Goal: Transaction & Acquisition: Purchase product/service

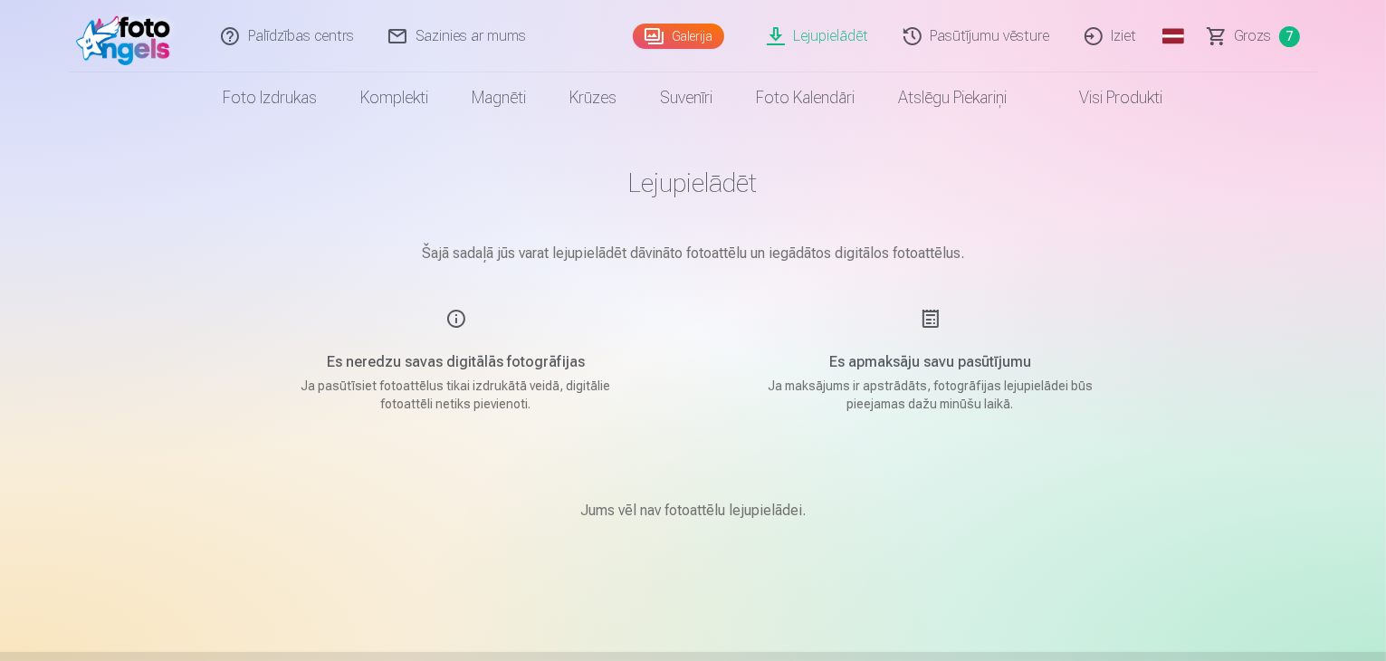
scroll to position [72, 0]
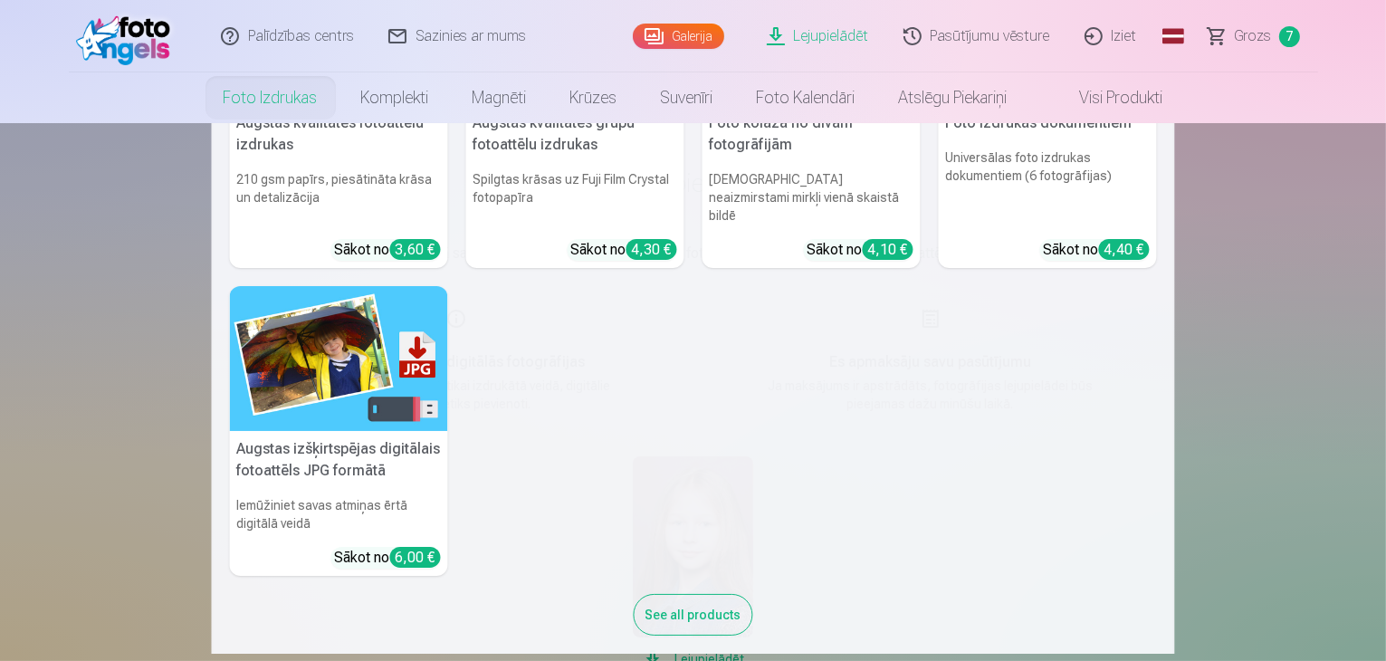
click at [262, 104] on link "Foto izdrukas" at bounding box center [271, 97] width 138 height 51
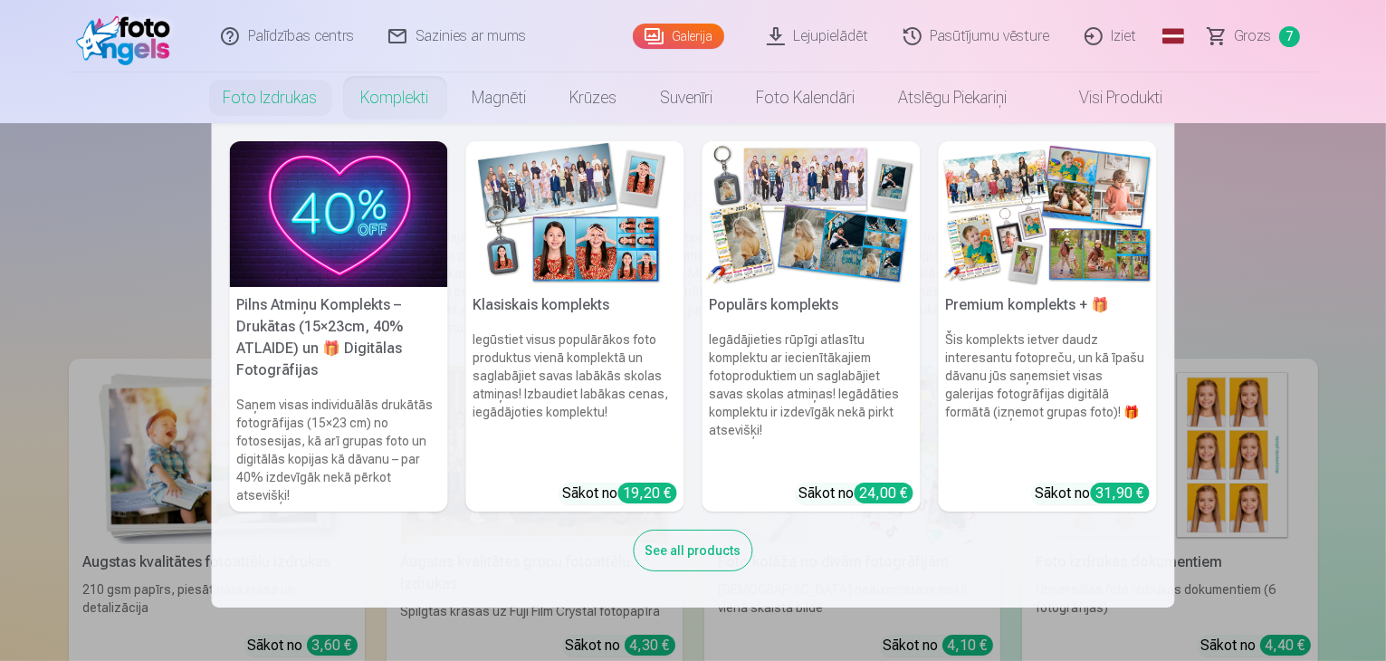
click at [374, 105] on link "Komplekti" at bounding box center [394, 97] width 111 height 51
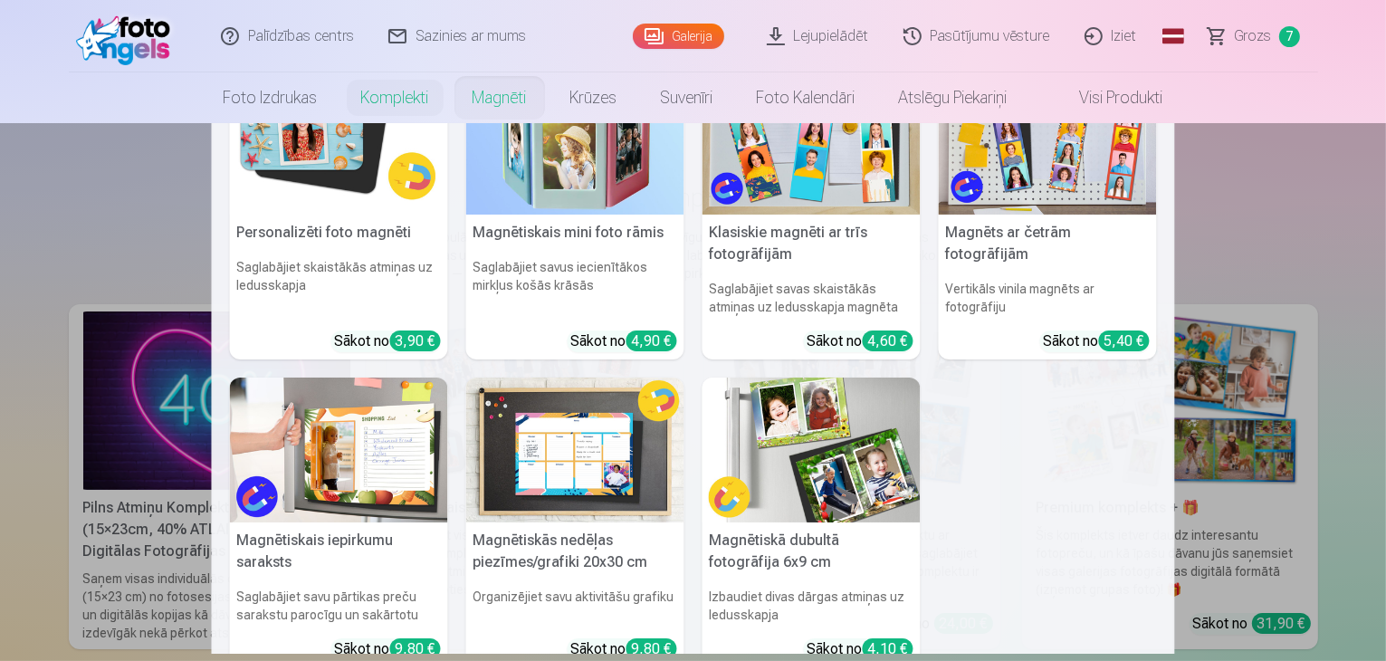
click at [502, 106] on link "Magnēti" at bounding box center [500, 97] width 98 height 51
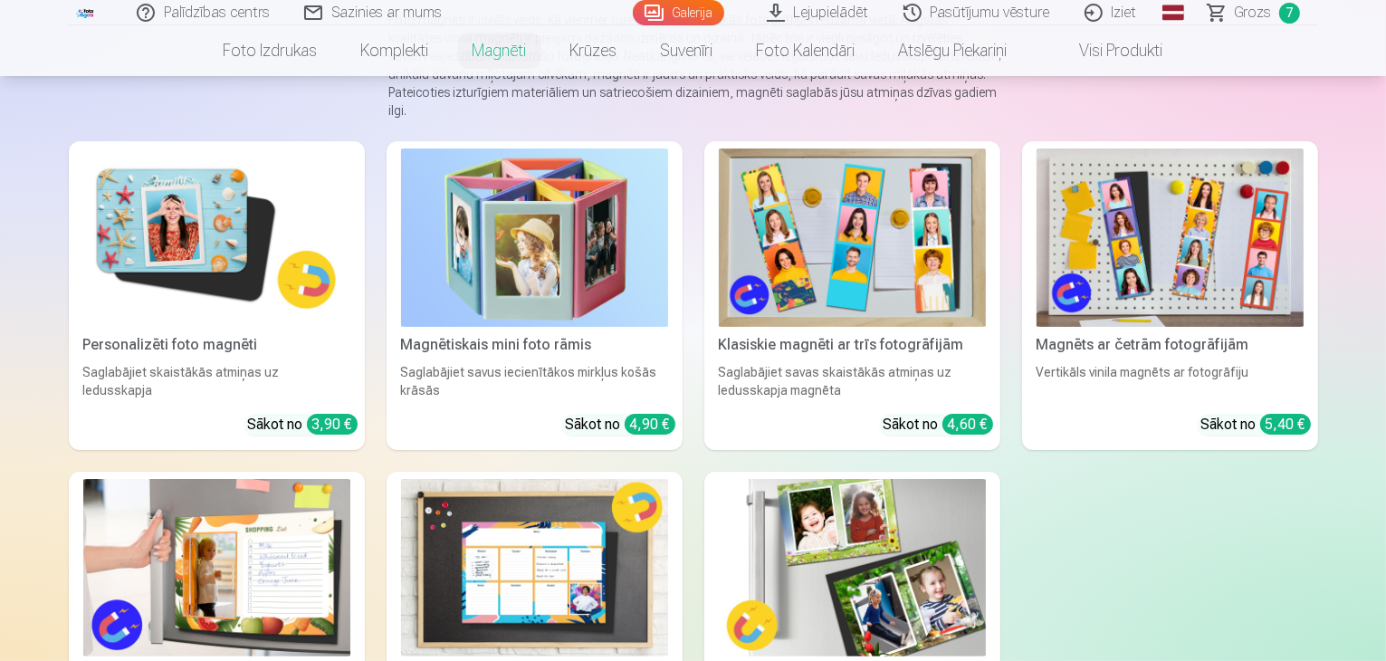
scroll to position [253, 0]
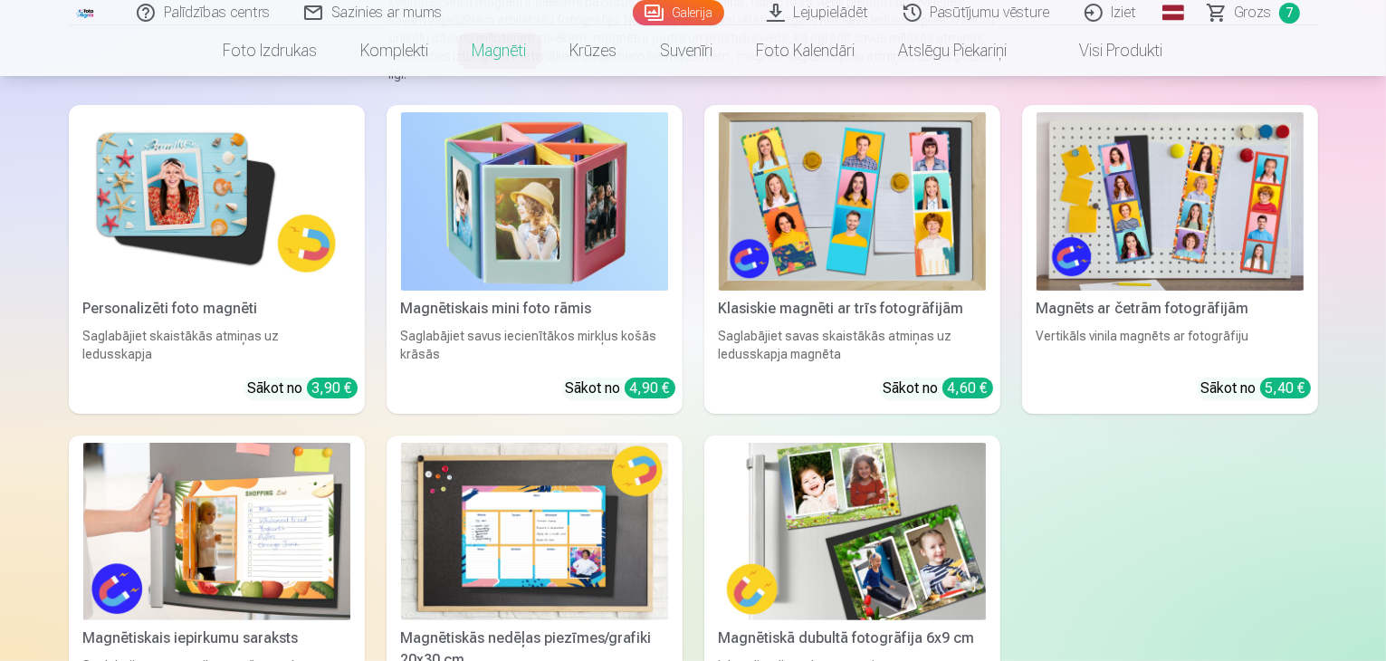
click at [128, 179] on img at bounding box center [216, 201] width 267 height 178
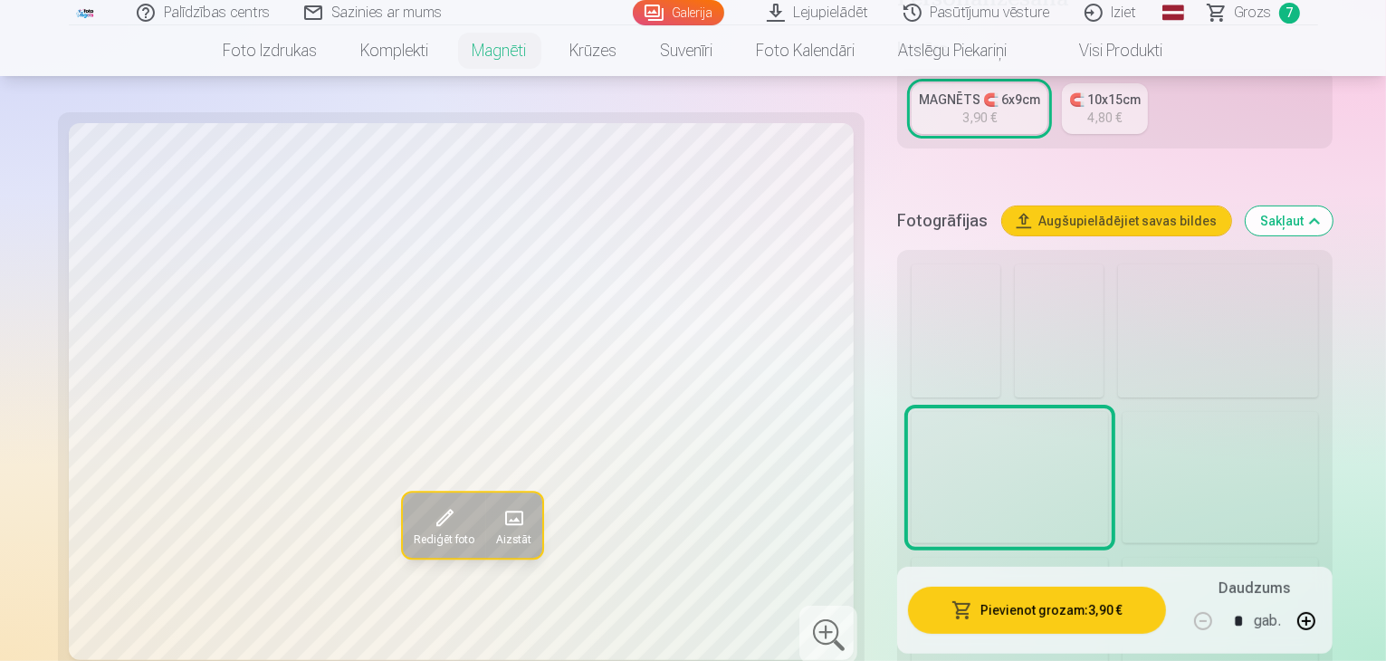
scroll to position [471, 0]
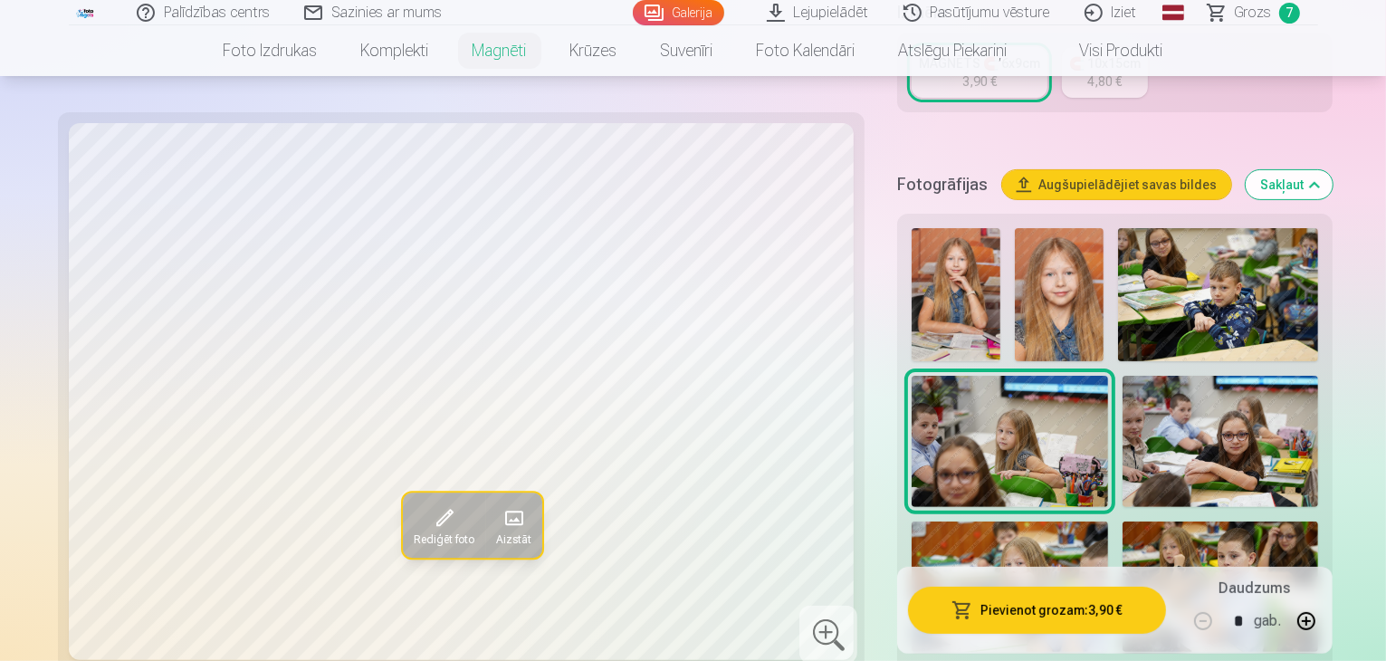
click at [911, 244] on img at bounding box center [955, 294] width 89 height 133
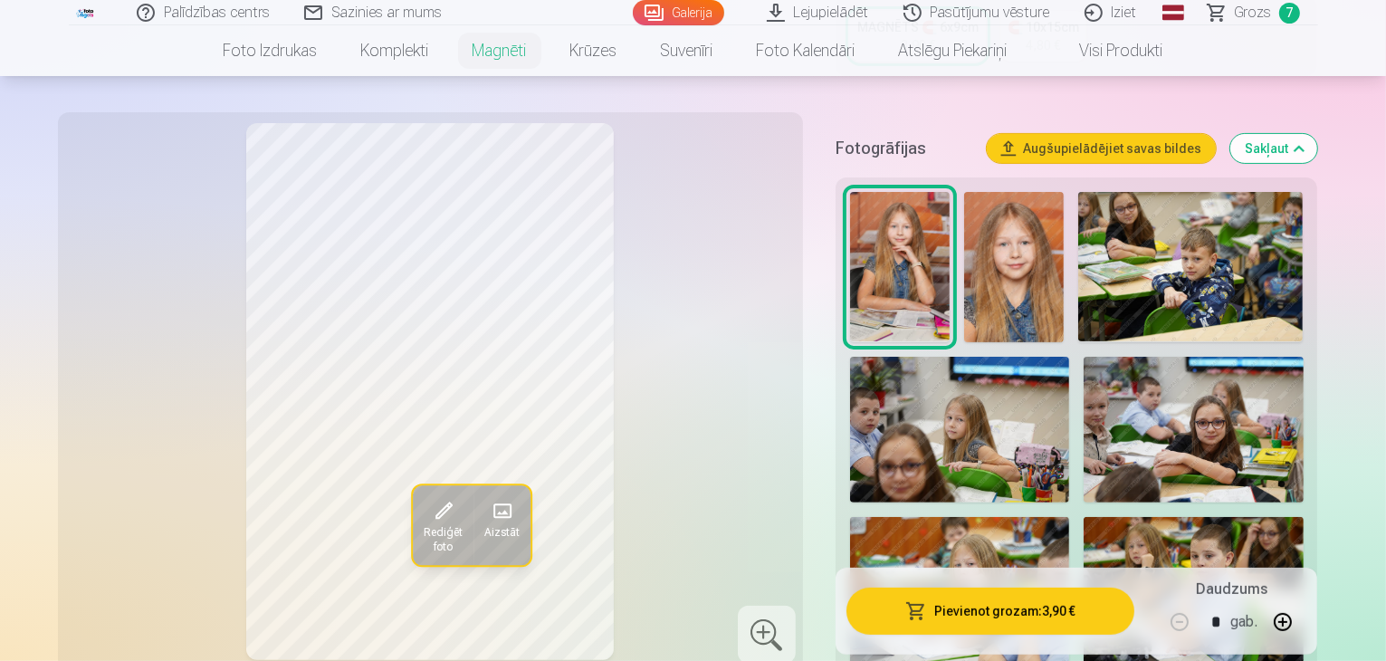
click at [1027, 251] on img at bounding box center [1014, 267] width 100 height 150
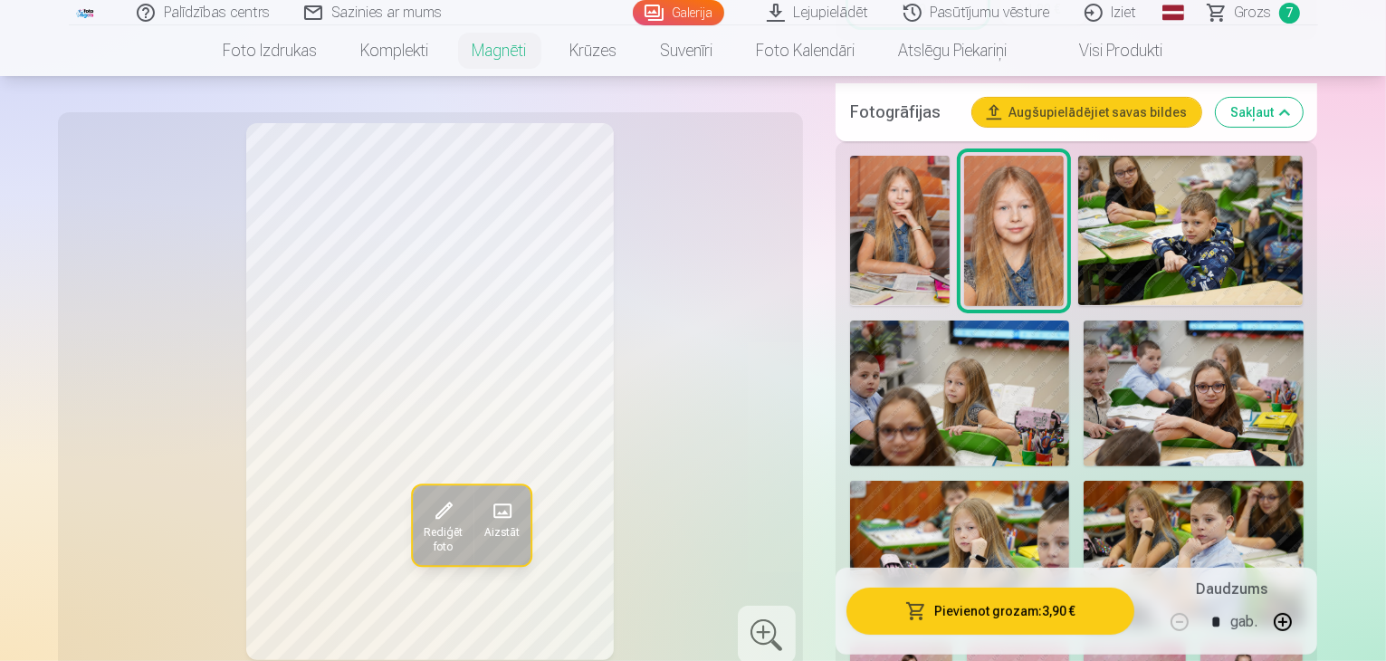
scroll to position [543, 0]
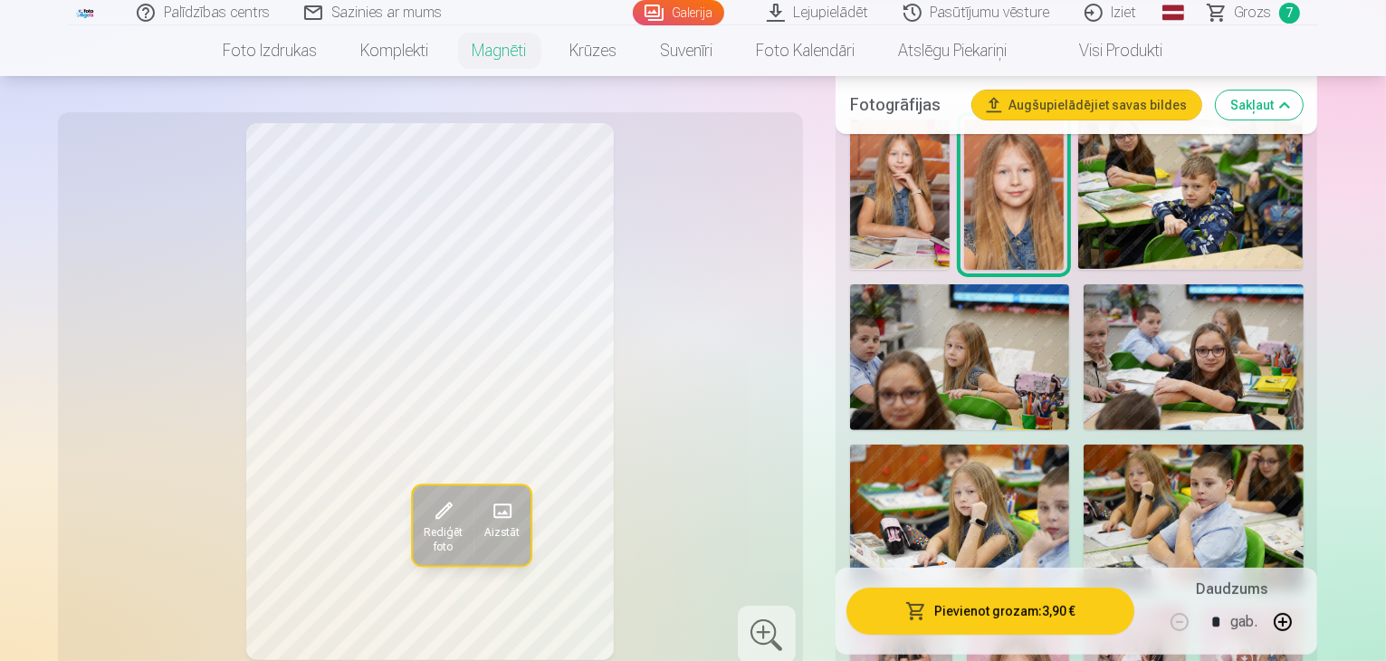
click at [1216, 236] on img at bounding box center [1190, 193] width 224 height 149
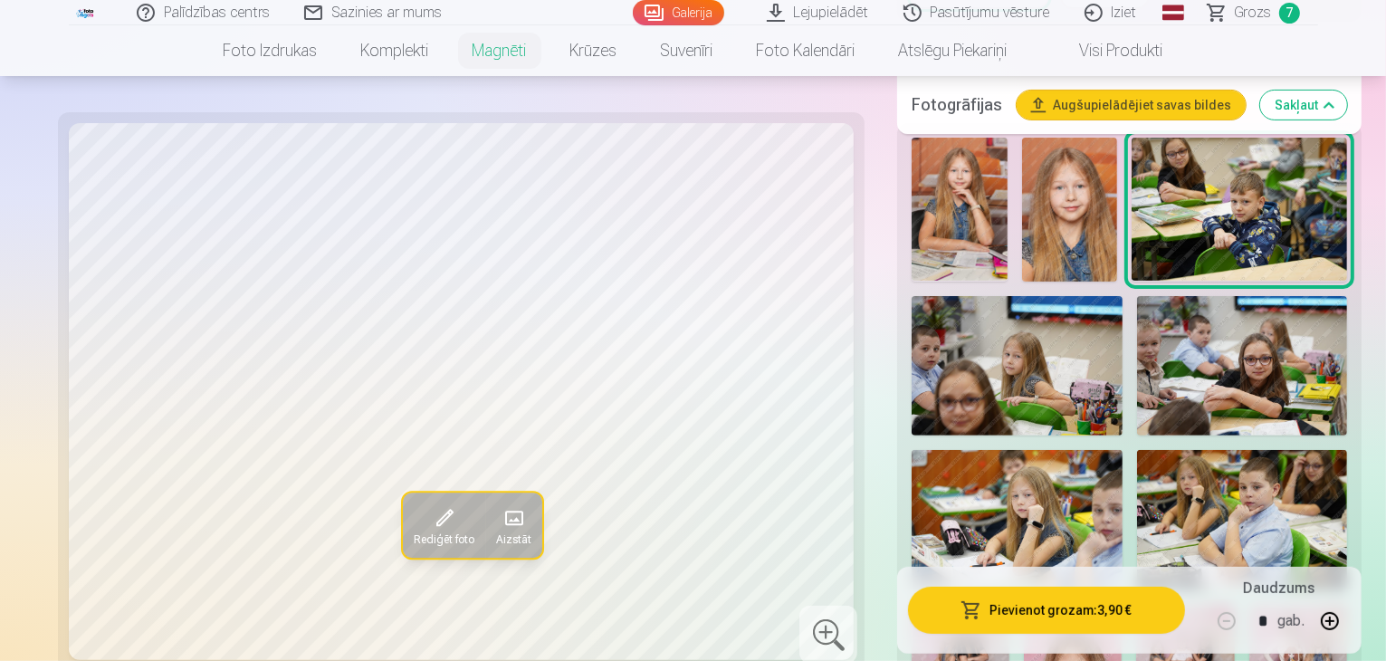
click at [946, 380] on img at bounding box center [1016, 366] width 211 height 140
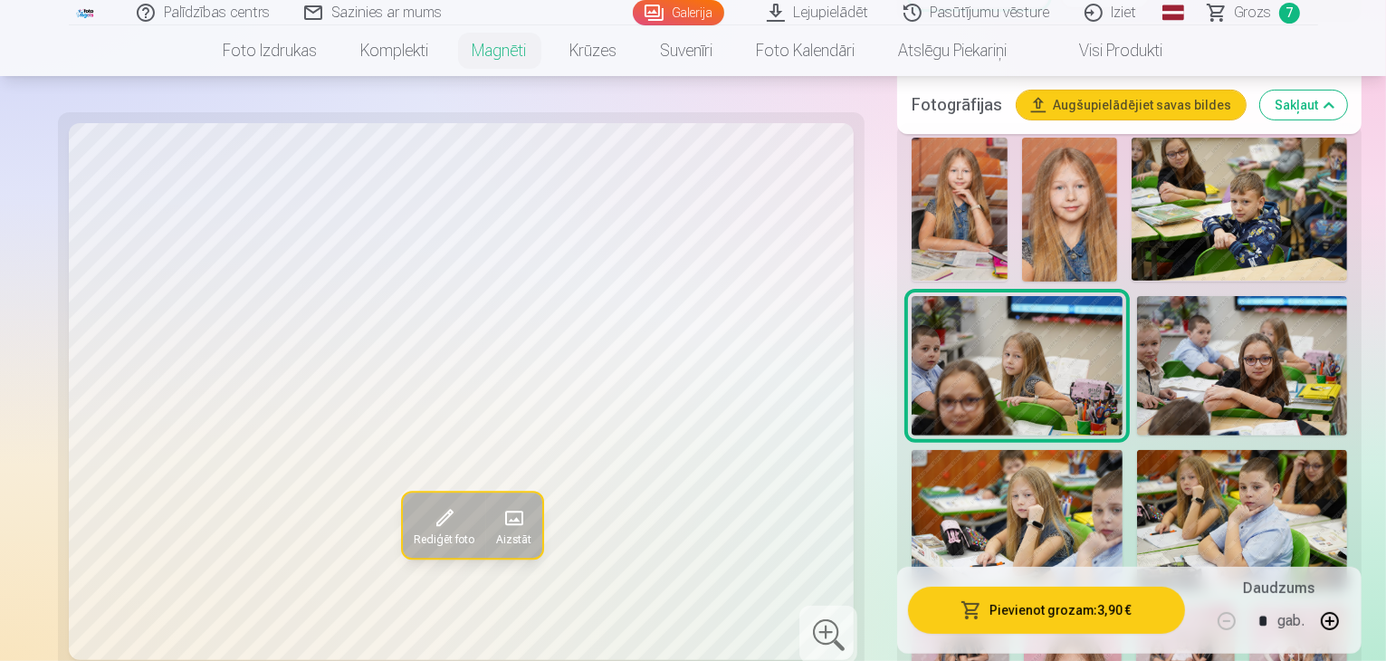
click at [1188, 374] on img at bounding box center [1242, 366] width 211 height 140
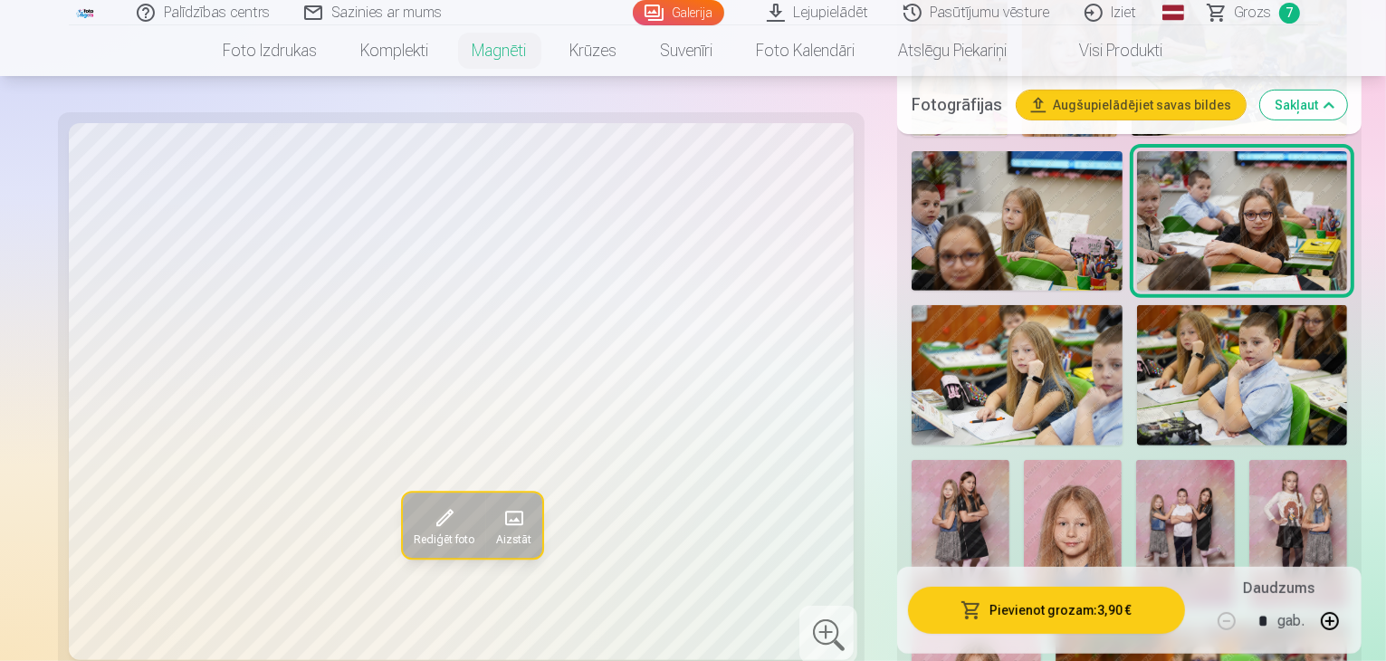
scroll to position [724, 0]
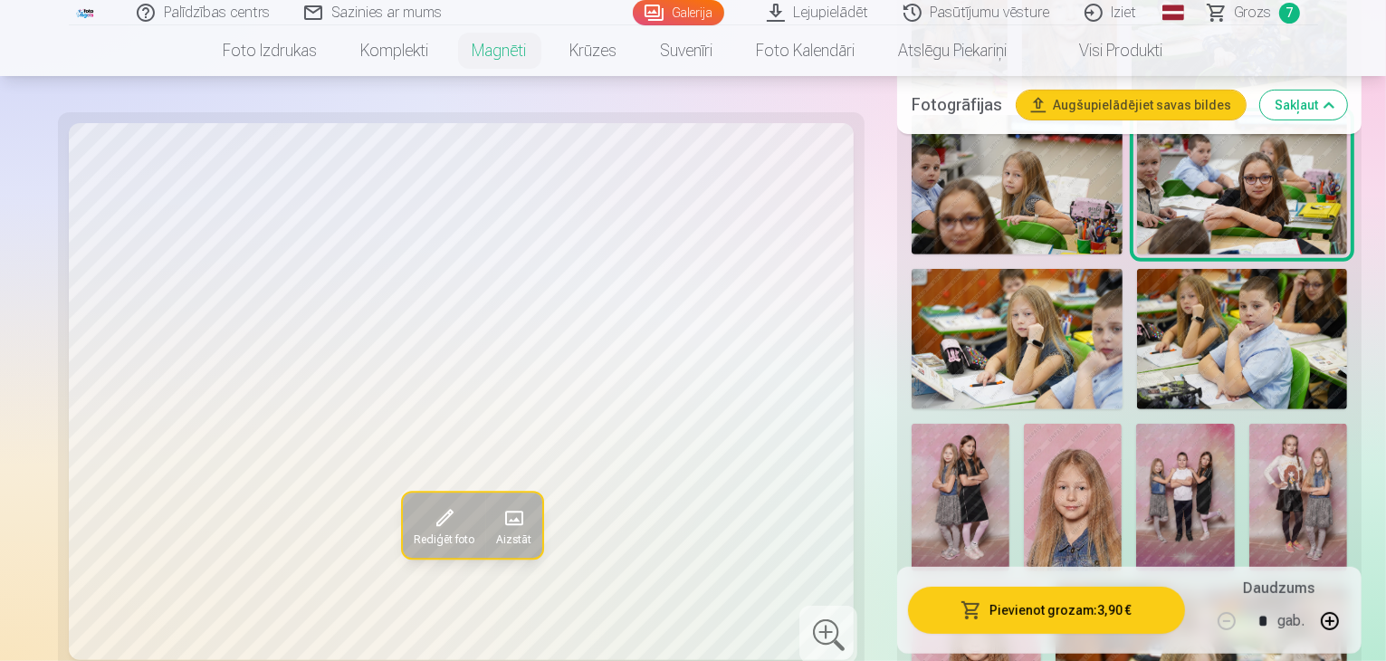
click at [969, 377] on img at bounding box center [1016, 339] width 211 height 140
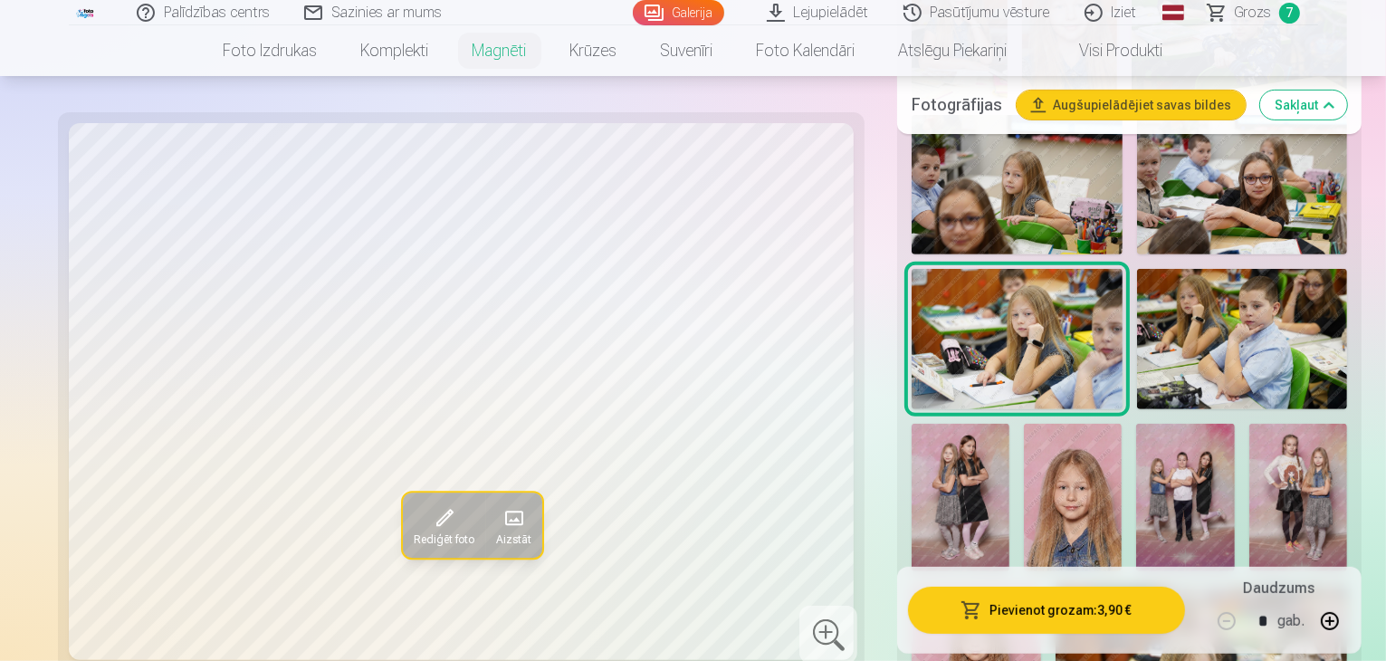
click at [1141, 374] on img at bounding box center [1242, 339] width 211 height 140
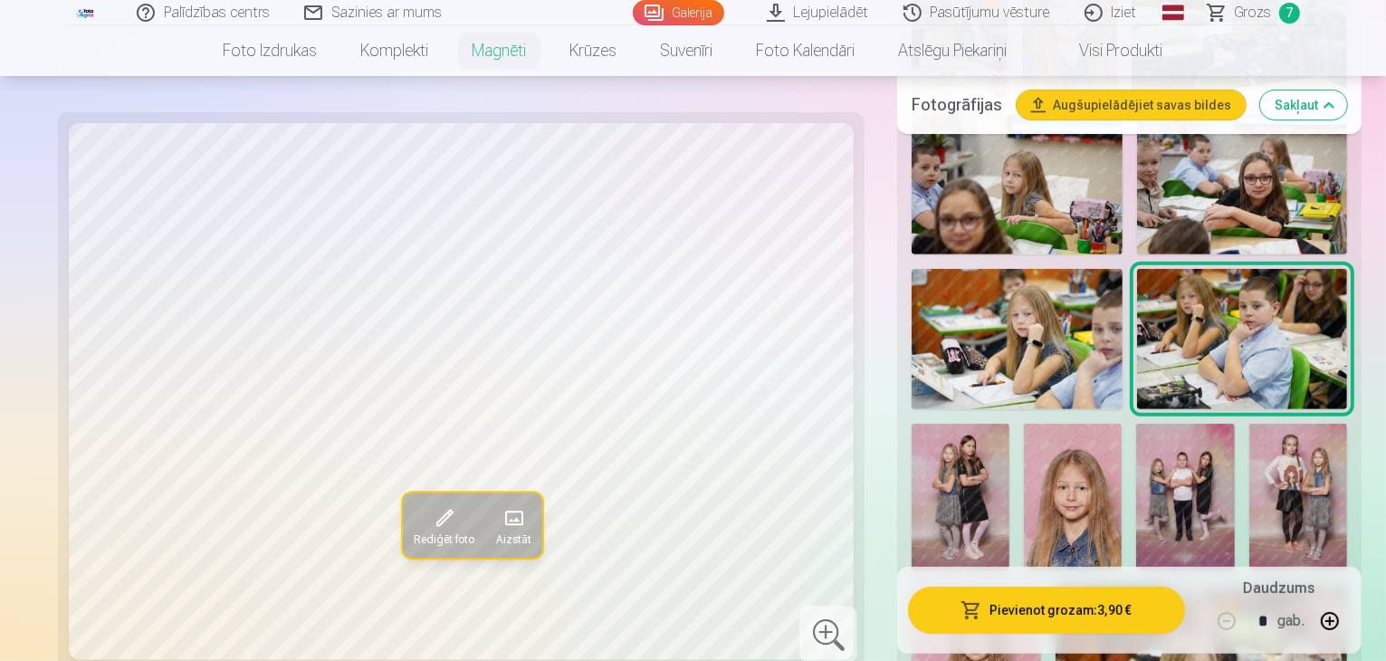
click at [1141, 374] on img at bounding box center [1242, 339] width 211 height 140
click at [1009, 424] on img at bounding box center [960, 497] width 98 height 147
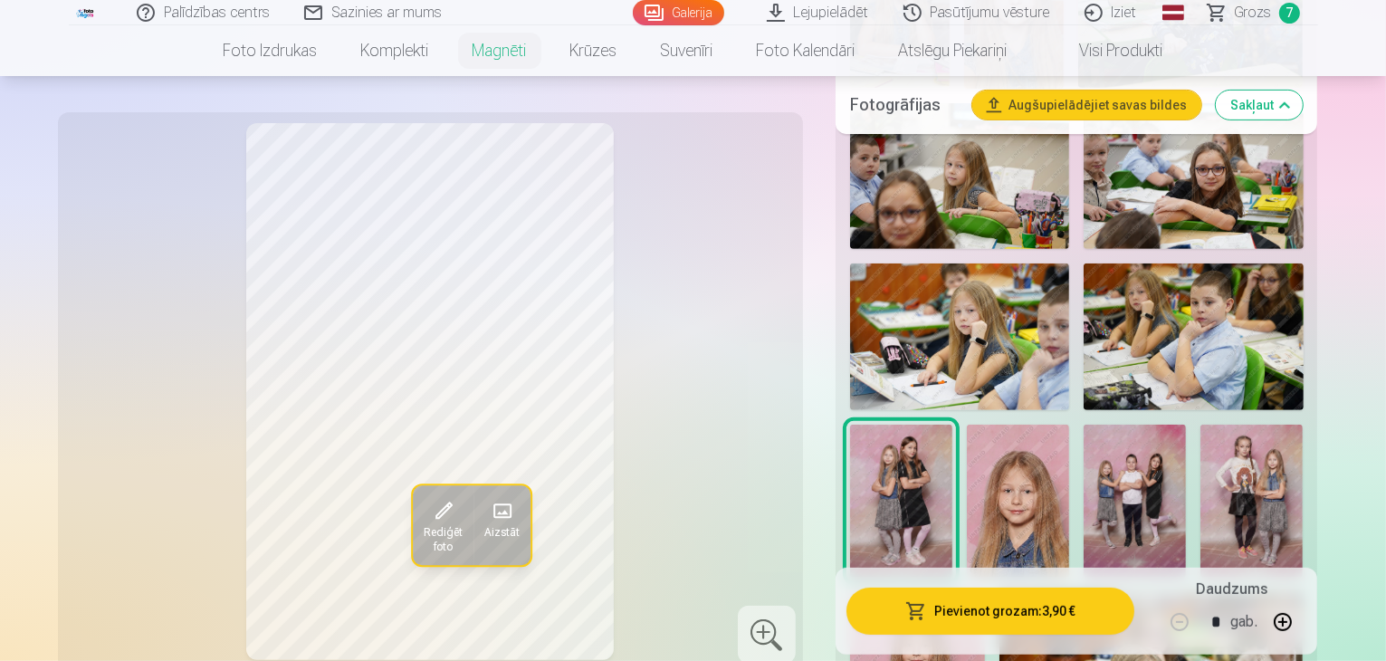
click at [967, 487] on img at bounding box center [1018, 502] width 102 height 154
click at [1083, 509] on img at bounding box center [1134, 502] width 102 height 154
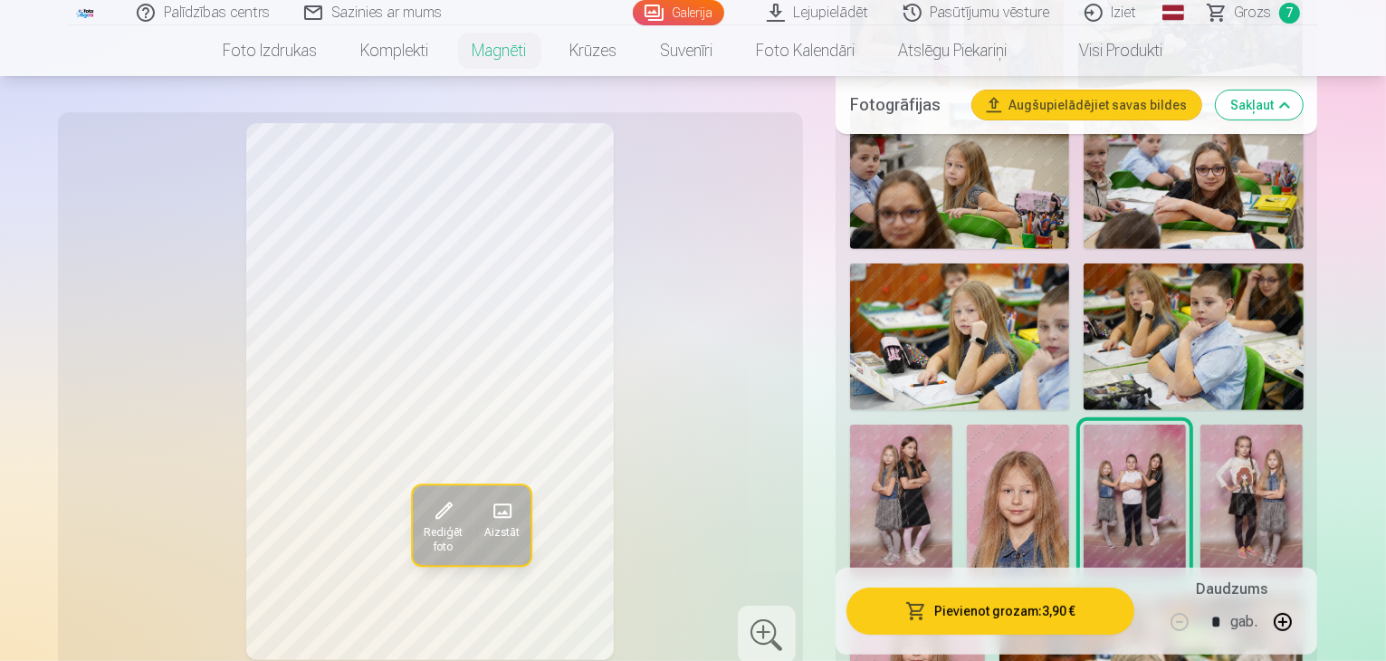
click at [1201, 522] on img at bounding box center [1251, 502] width 102 height 154
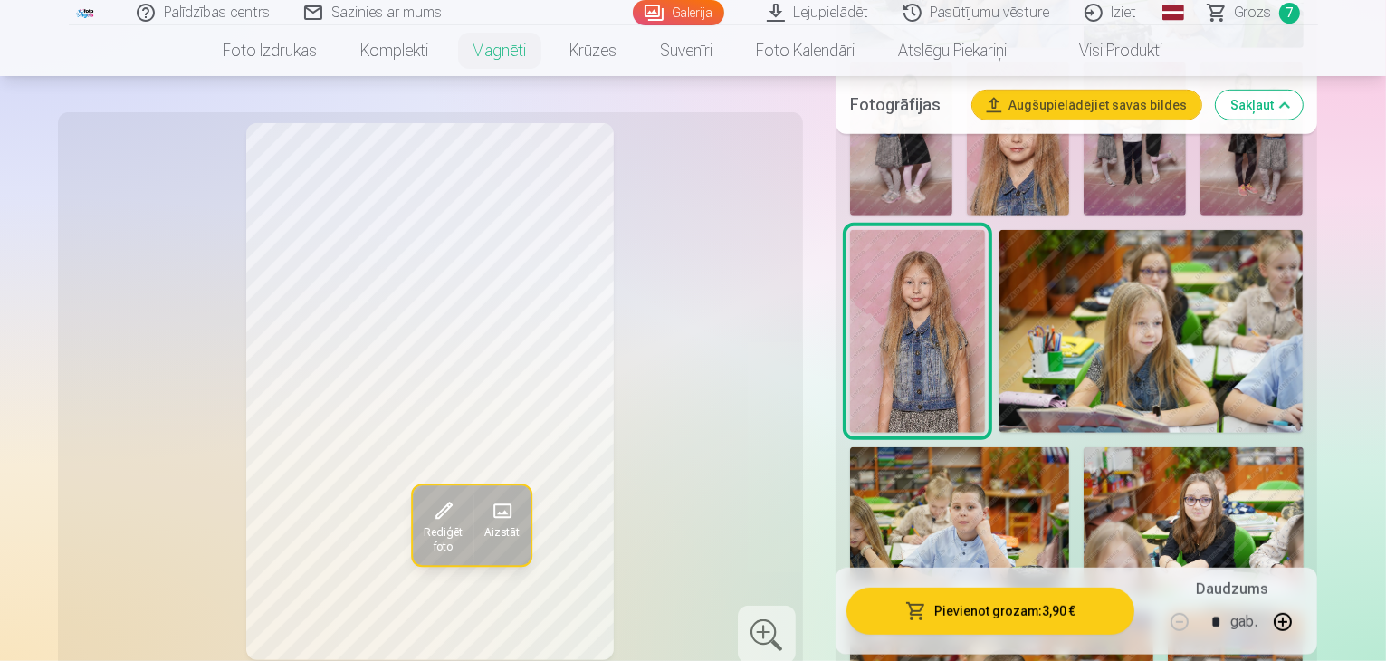
scroll to position [1122, 0]
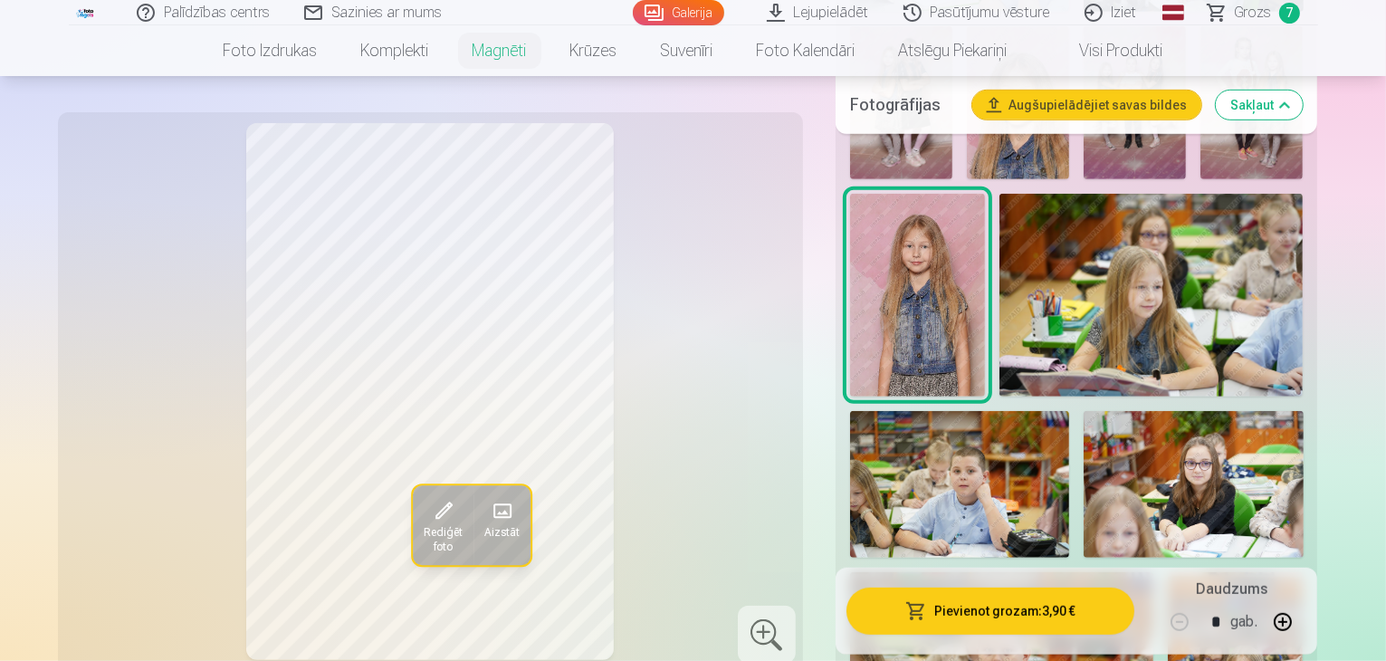
click at [999, 321] on img at bounding box center [1151, 295] width 304 height 203
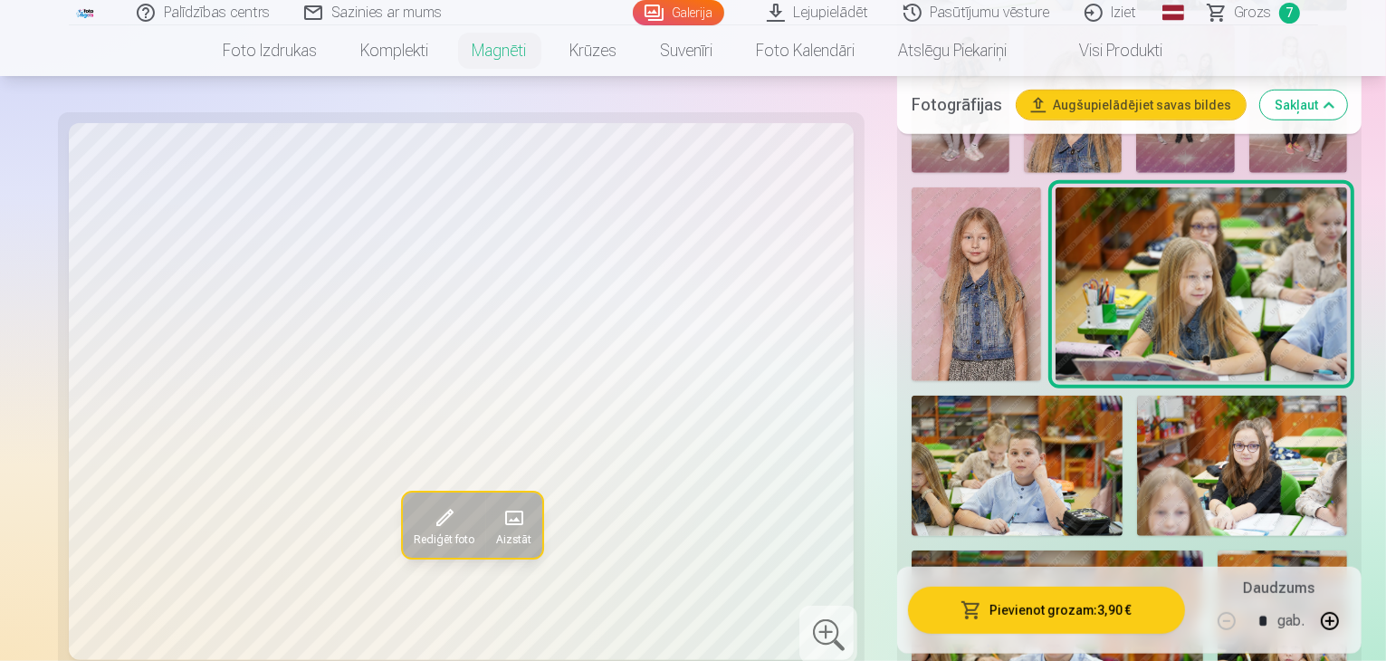
click at [1122, 396] on img at bounding box center [1016, 466] width 211 height 140
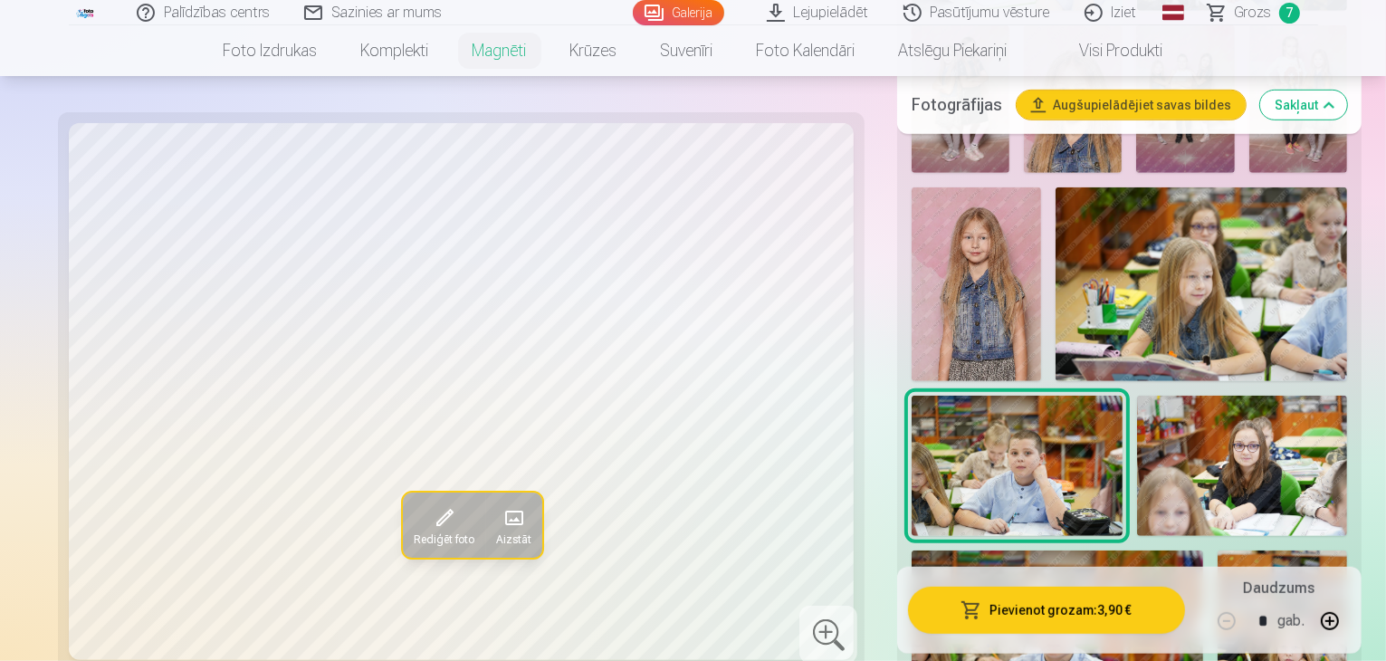
click at [1137, 475] on img at bounding box center [1242, 466] width 211 height 140
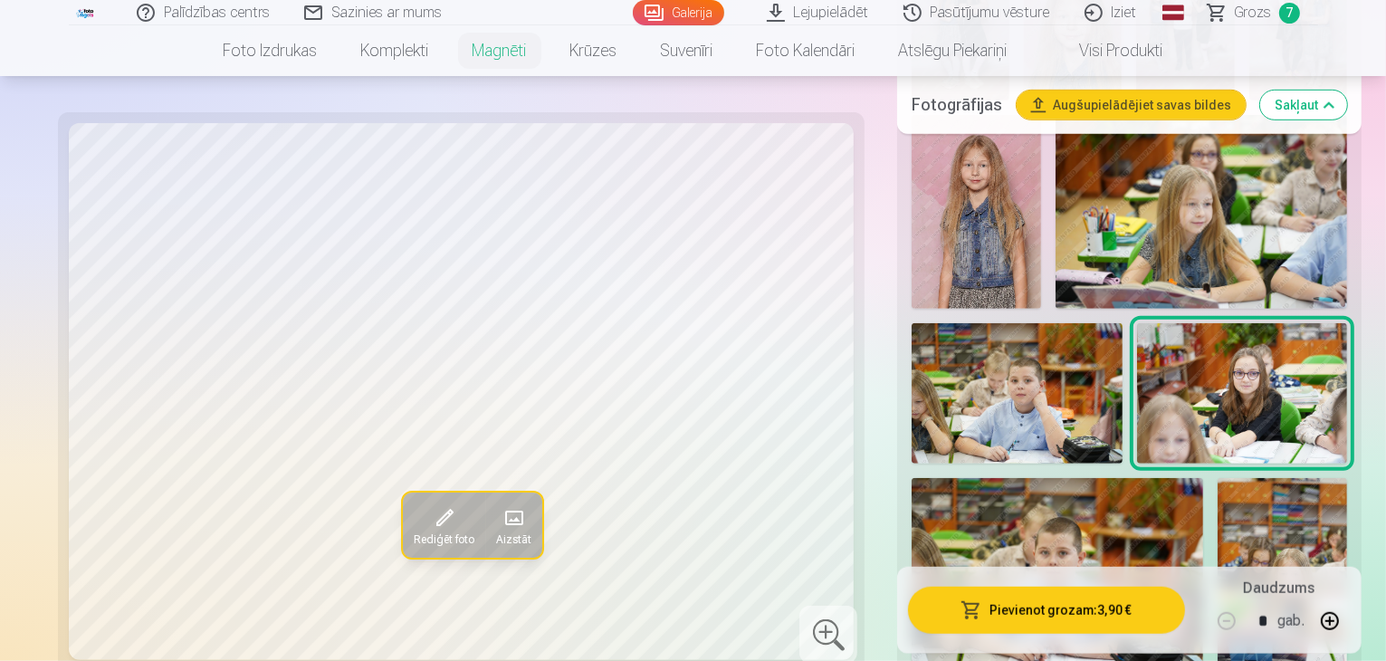
scroll to position [1231, 0]
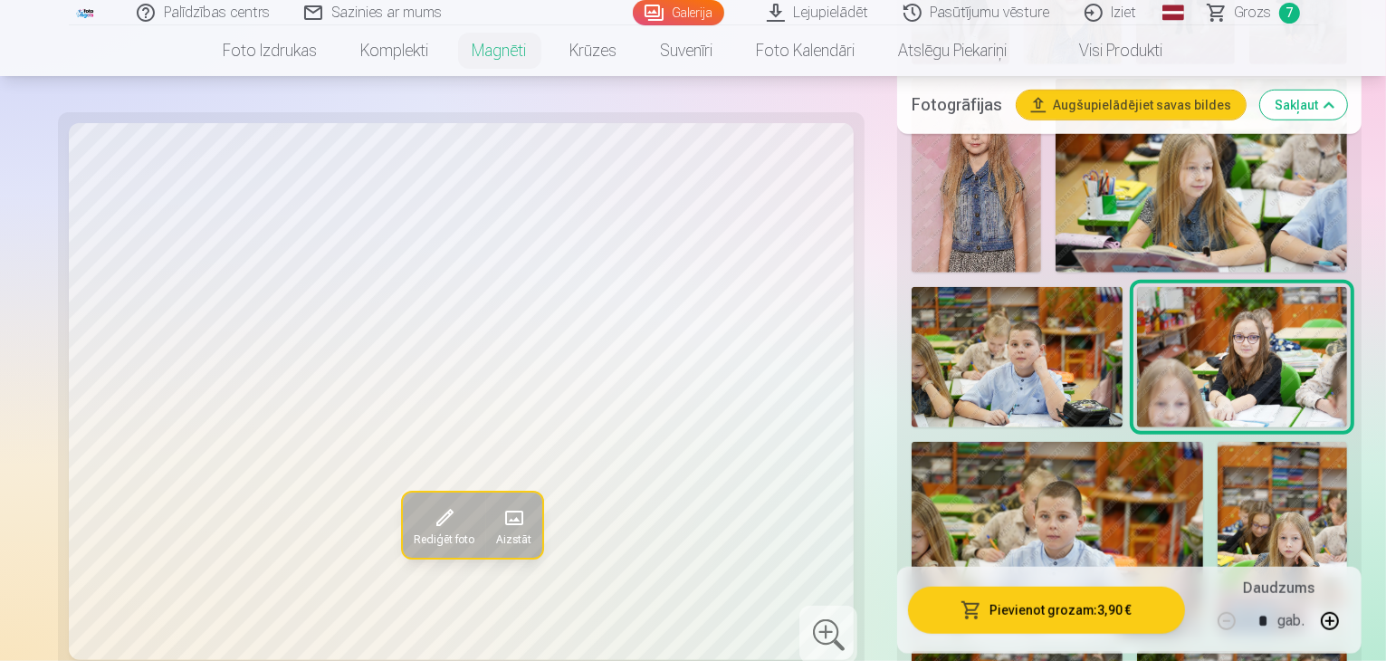
click at [1177, 442] on img at bounding box center [1056, 539] width 291 height 195
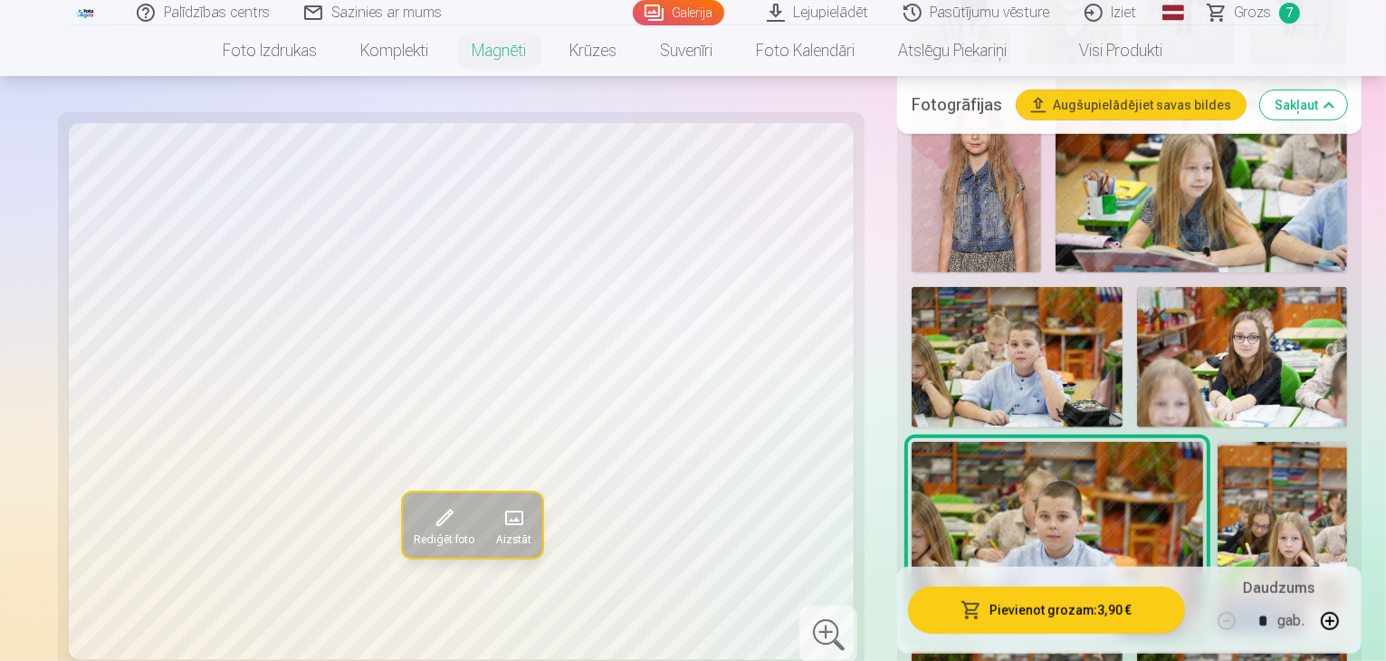
click at [1322, 442] on img at bounding box center [1281, 539] width 129 height 195
